Goal: Task Accomplishment & Management: Use online tool/utility

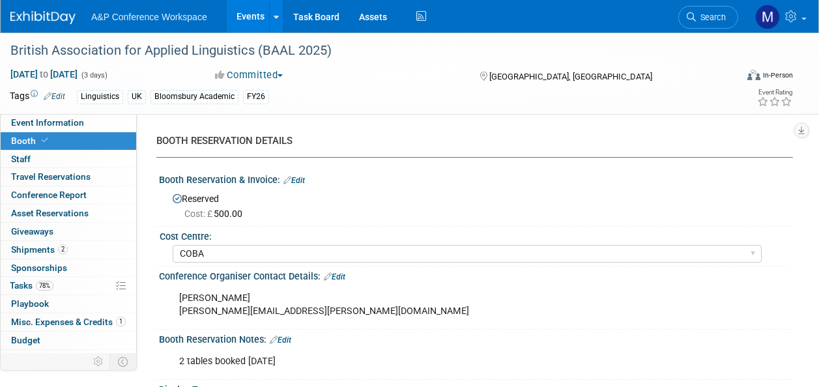
select select "COBA"
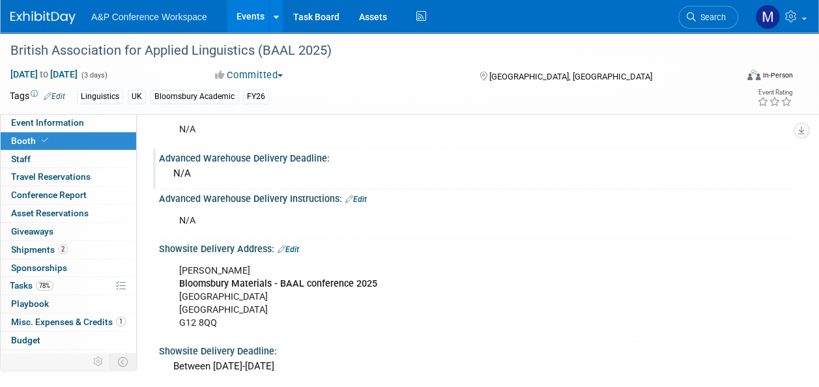
scroll to position [717, 0]
click at [83, 130] on link "Event Information" at bounding box center [68, 123] width 135 height 18
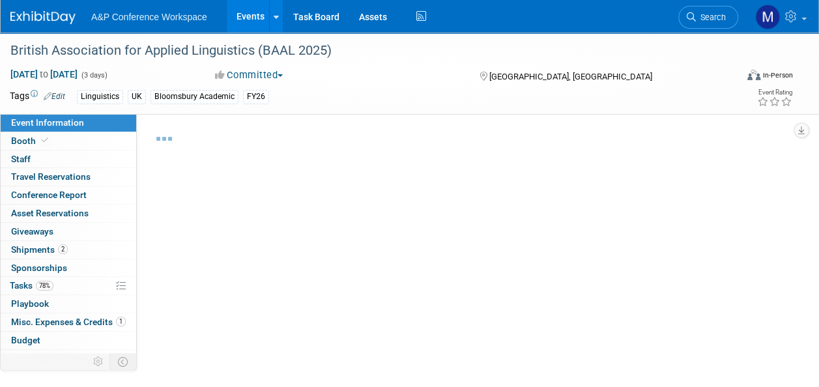
select select "Annual"
select select "Level 2"
select select "In-Person Booth"
select select "Linguistics"
select select "Bloomsbury Academic"
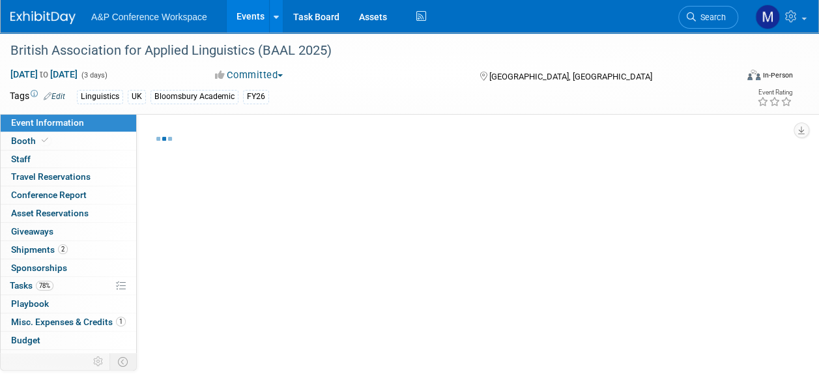
select select "[PERSON_NAME]"
select select "Networking/Commissioning"
